Goal: Book appointment/travel/reservation

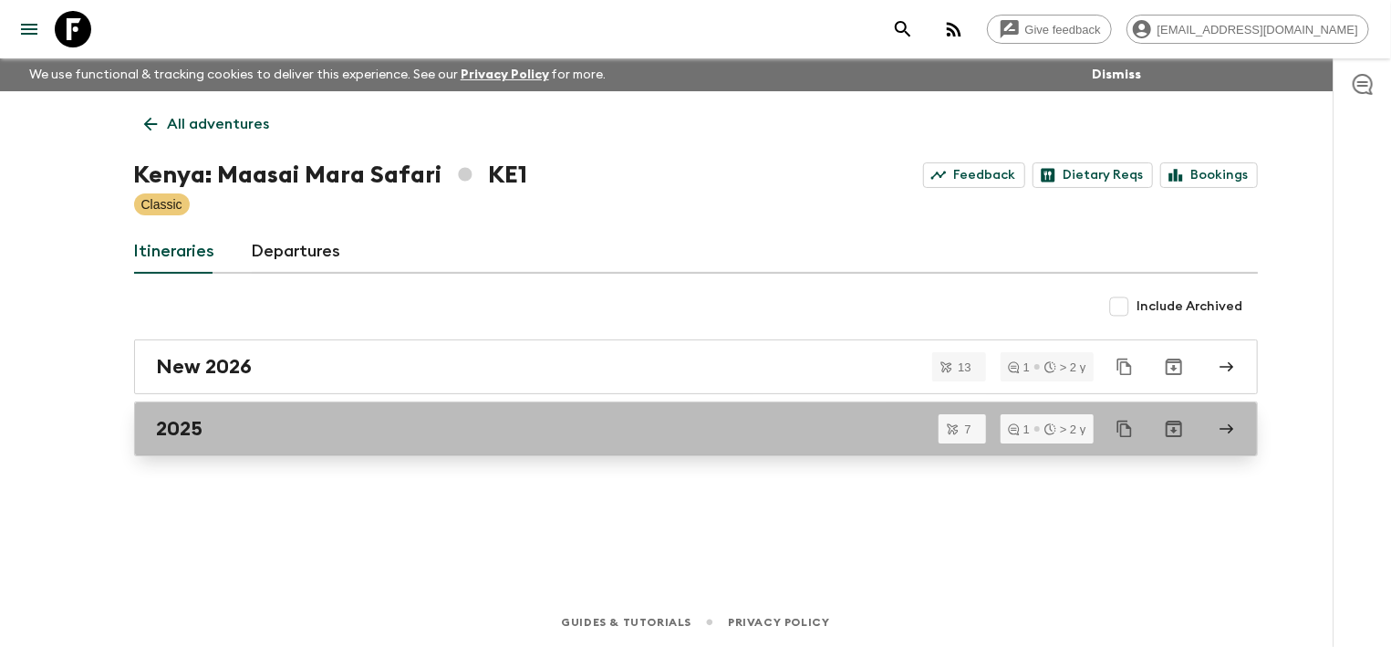
click at [247, 425] on div "2025" at bounding box center [679, 429] width 1044 height 24
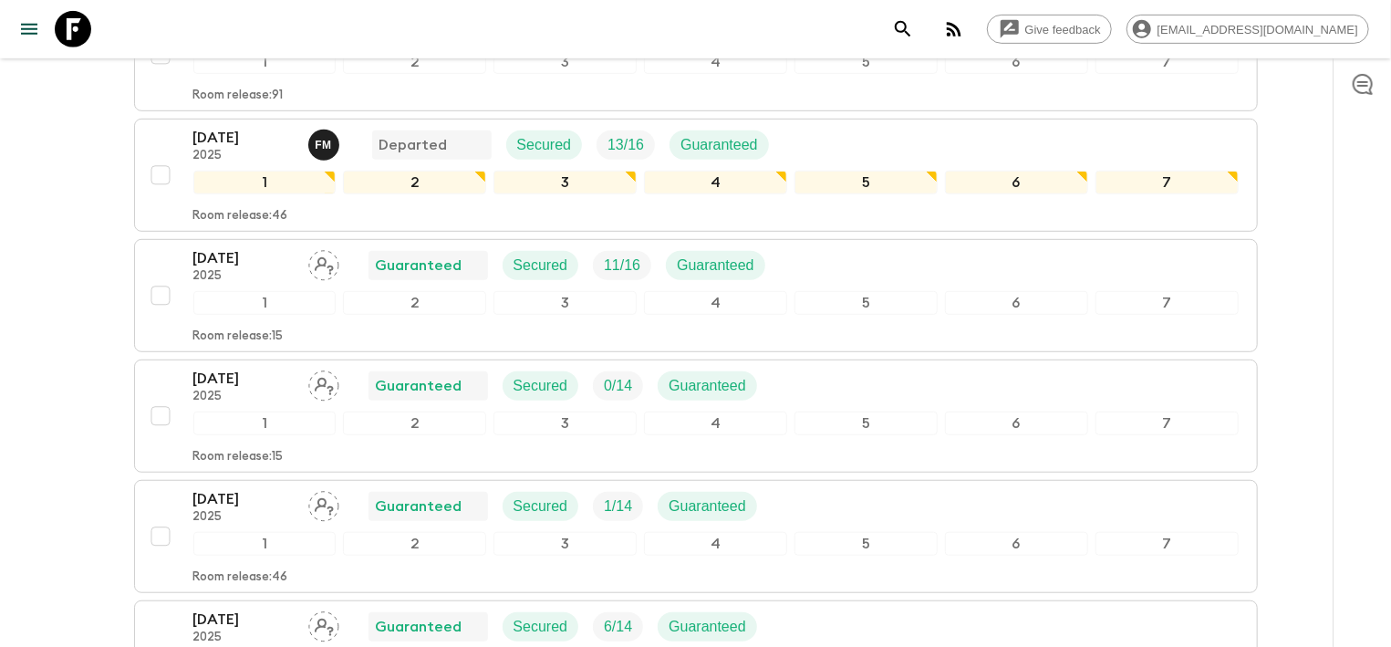
scroll to position [543, 0]
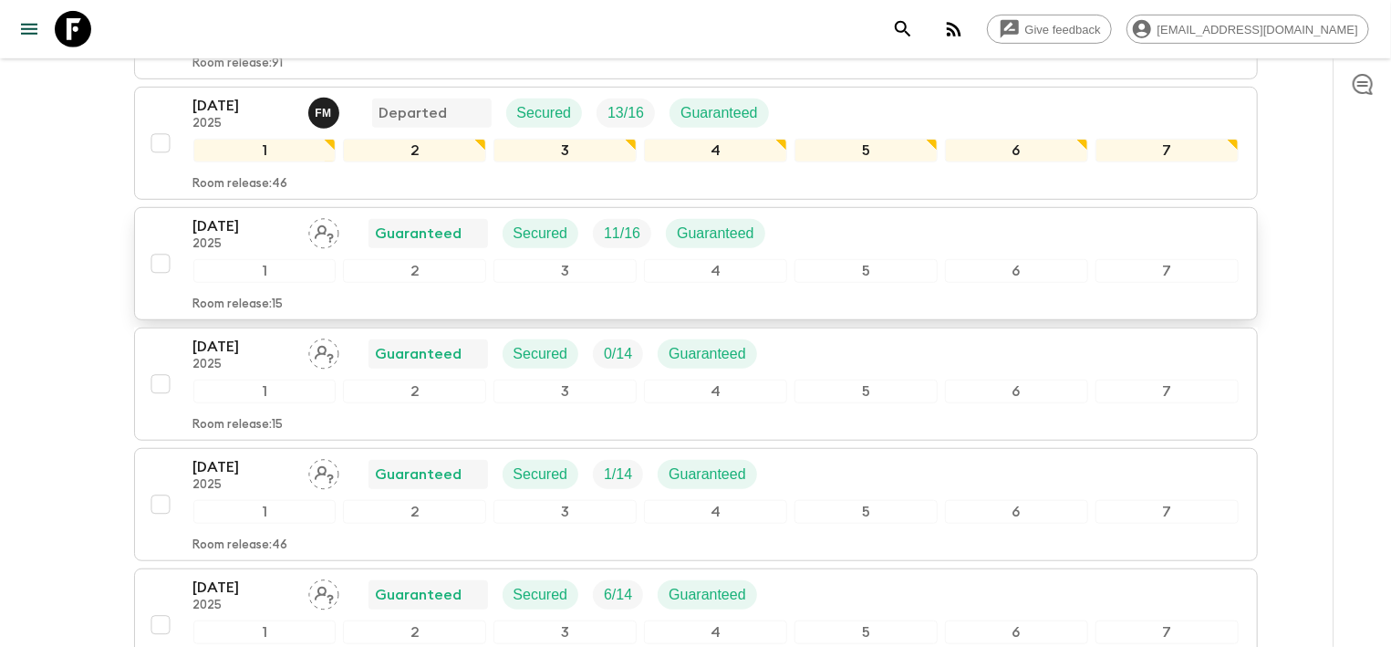
click at [226, 242] on p "2025" at bounding box center [243, 244] width 100 height 15
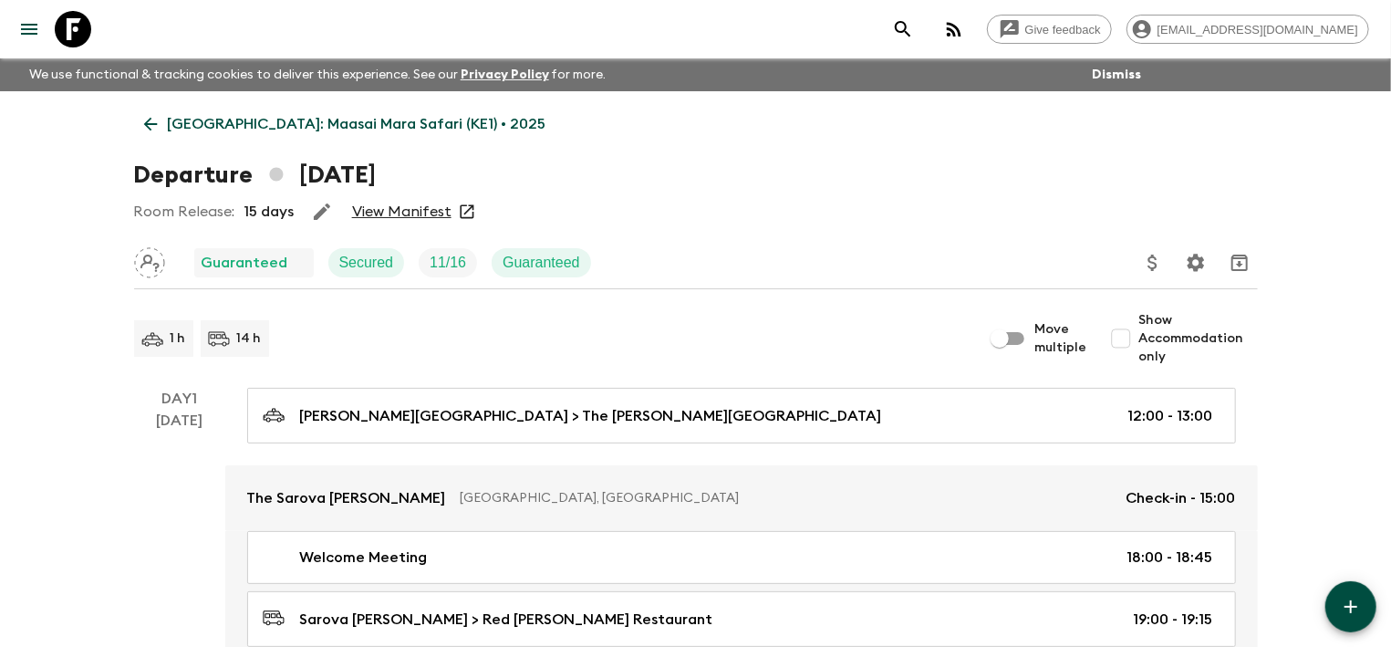
click at [383, 204] on link "View Manifest" at bounding box center [401, 212] width 99 height 18
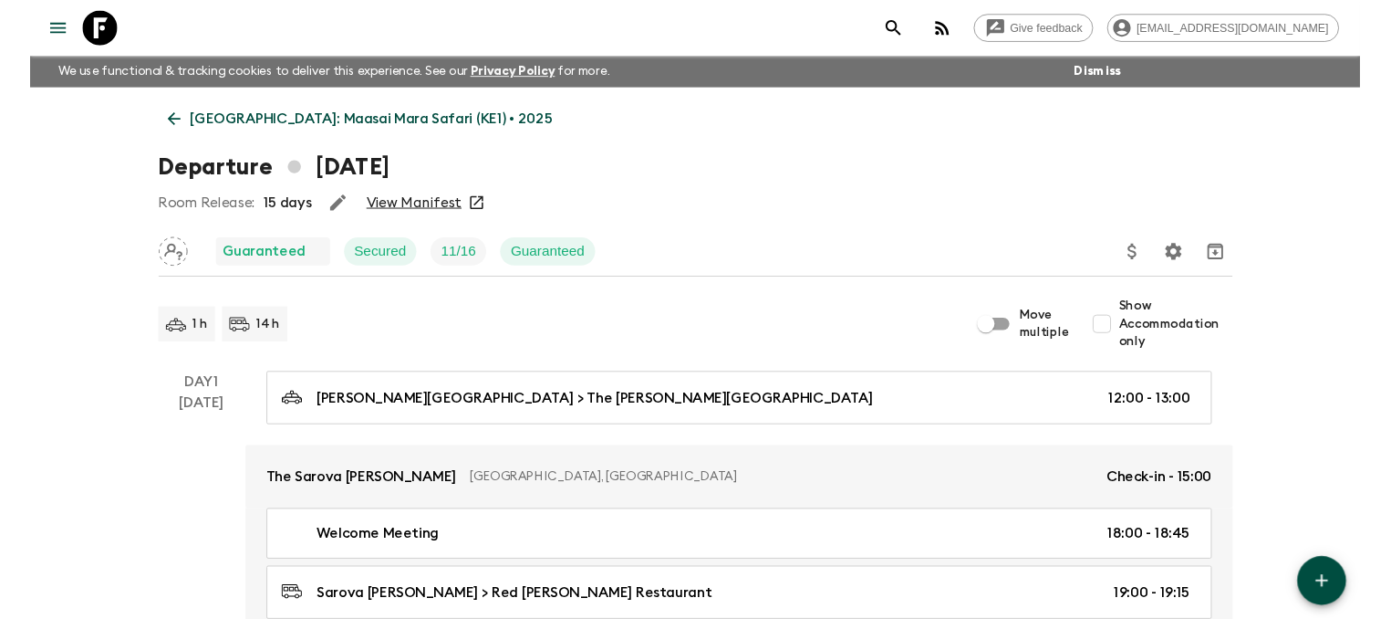
scroll to position [4, 0]
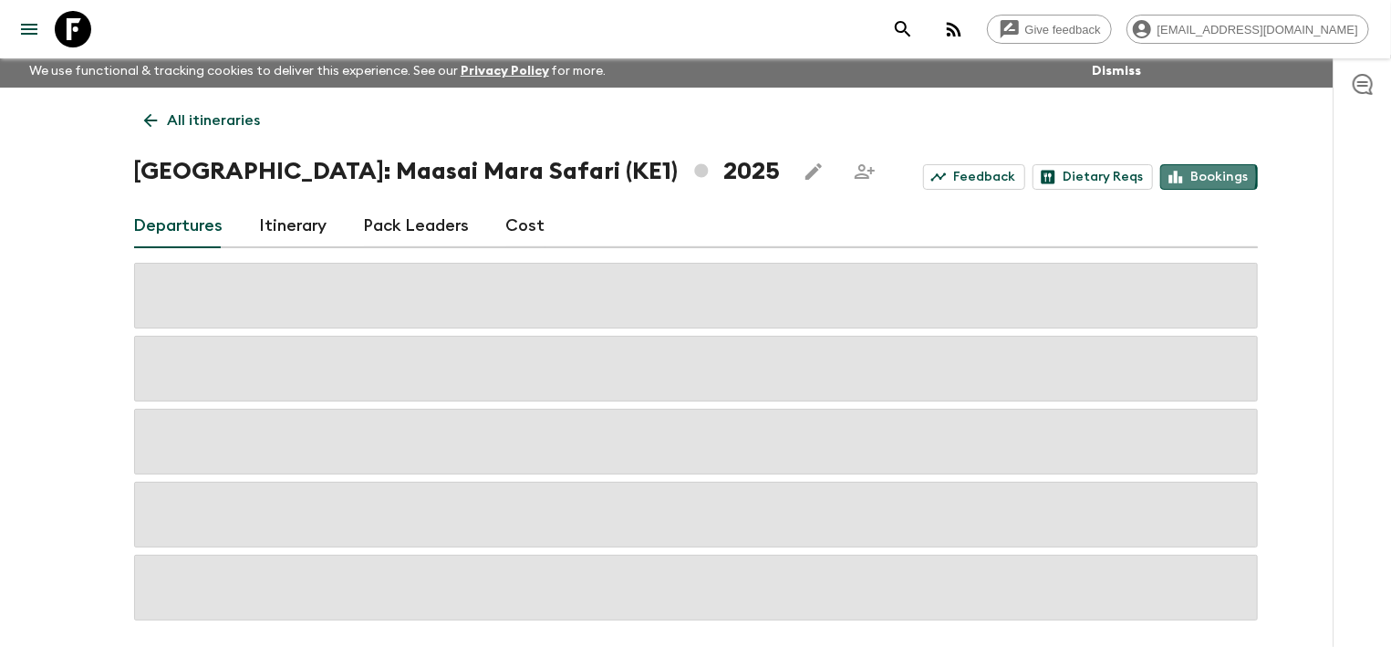
click at [1184, 174] on icon at bounding box center [1176, 177] width 16 height 16
